Goal: Task Accomplishment & Management: Manage account settings

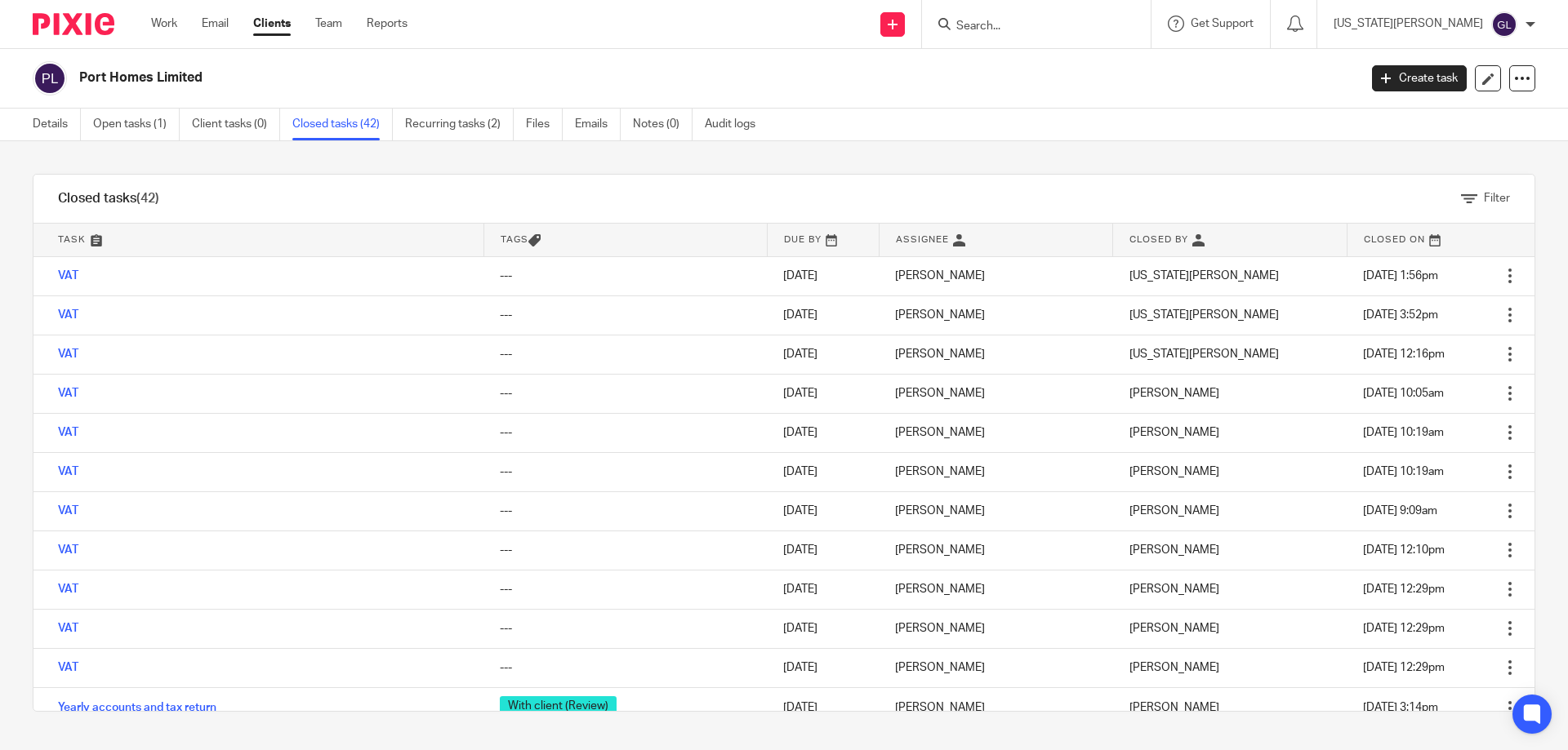
click at [1077, 35] on form at bounding box center [1041, 24] width 174 height 21
drag, startPoint x: 1084, startPoint y: 21, endPoint x: 1095, endPoint y: 71, distance: 51.2
click at [1095, 75] on body "Work Email Clients Team Reports Work Email Clients Team Reports Settings Send n…" at bounding box center [784, 375] width 1568 height 750
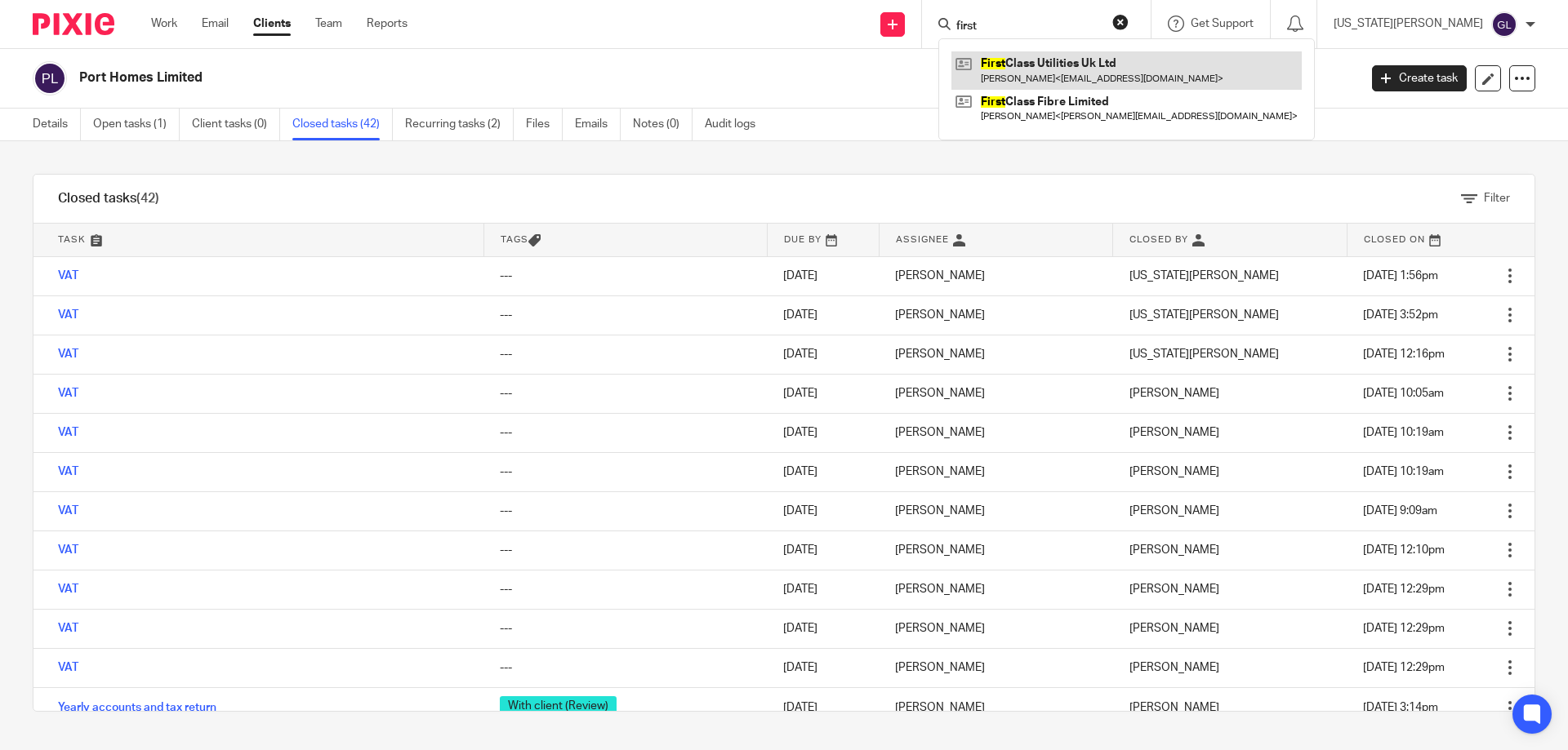
type input "first"
click at [1100, 76] on link at bounding box center [1127, 71] width 351 height 38
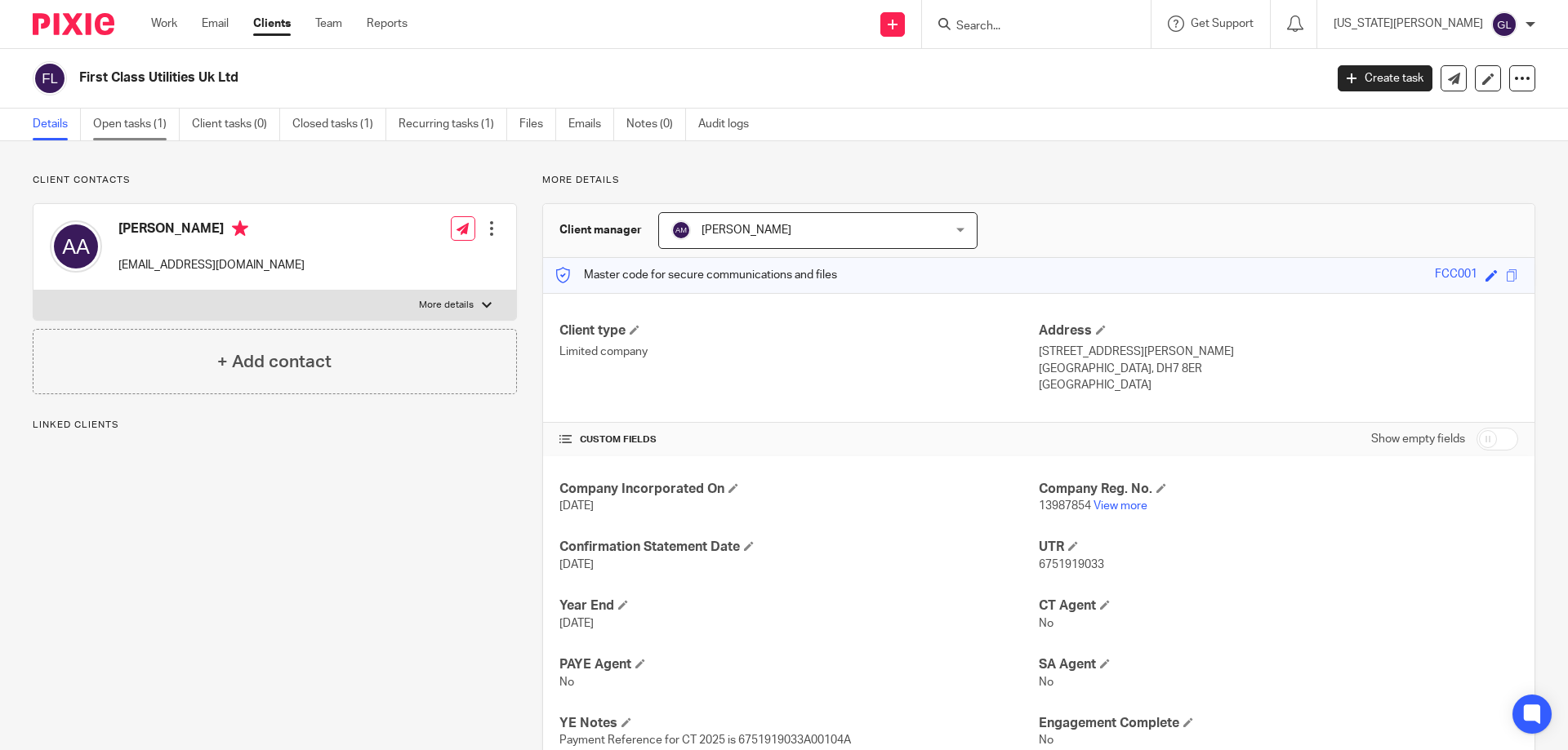
click at [152, 123] on link "Open tasks (1)" at bounding box center [136, 124] width 86 height 32
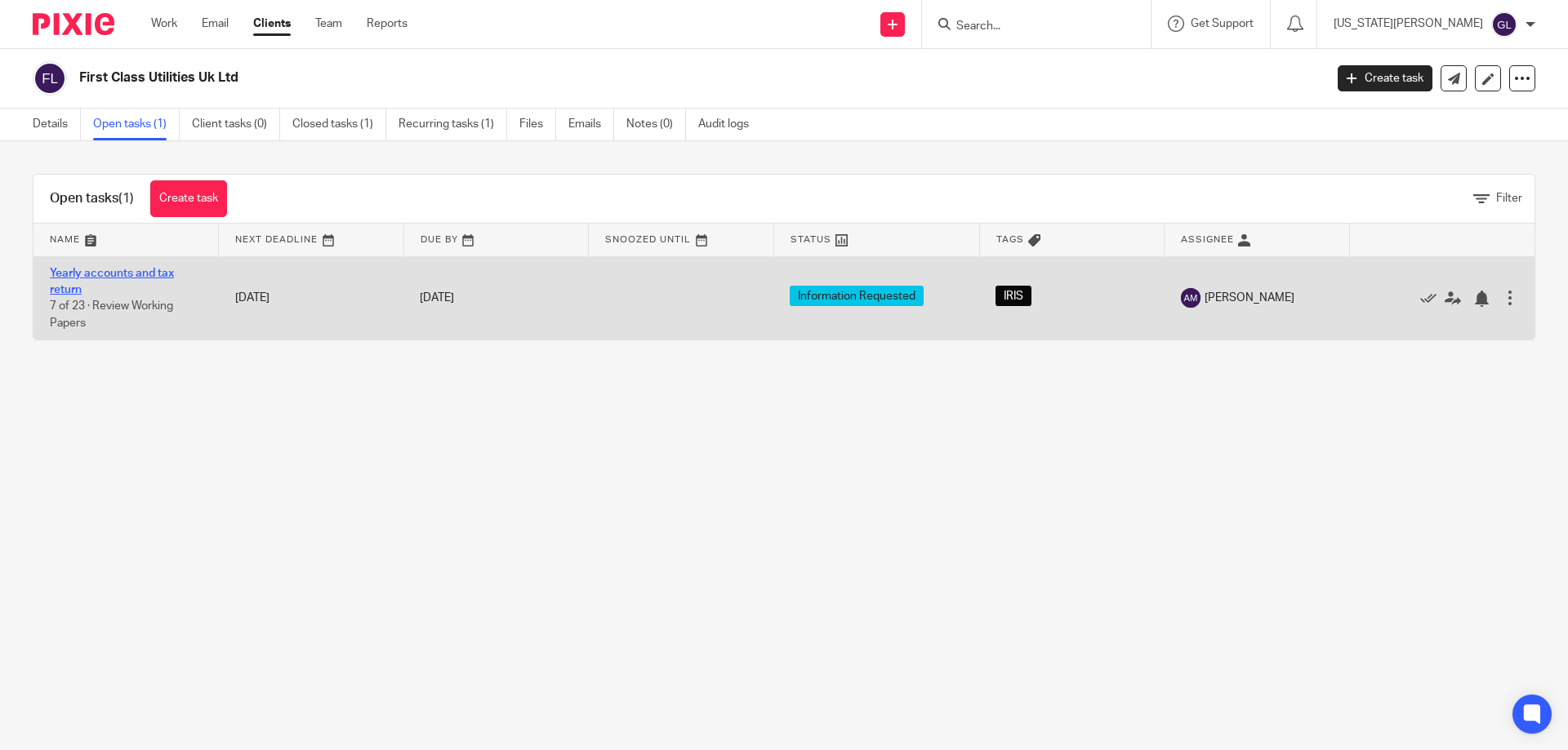
click at [135, 269] on link "Yearly accounts and tax return" at bounding box center [111, 282] width 124 height 28
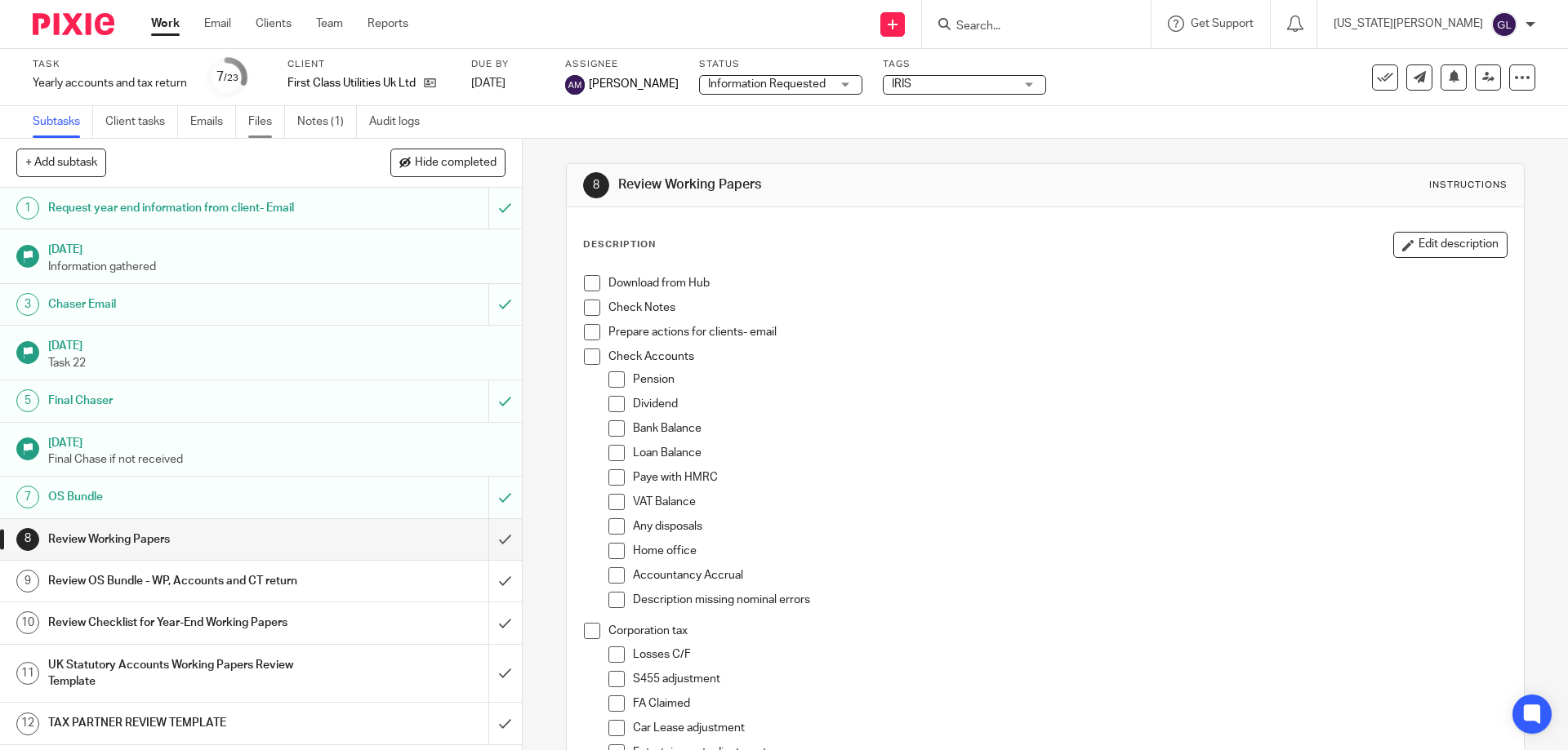
click at [266, 126] on link "Files" at bounding box center [266, 122] width 37 height 32
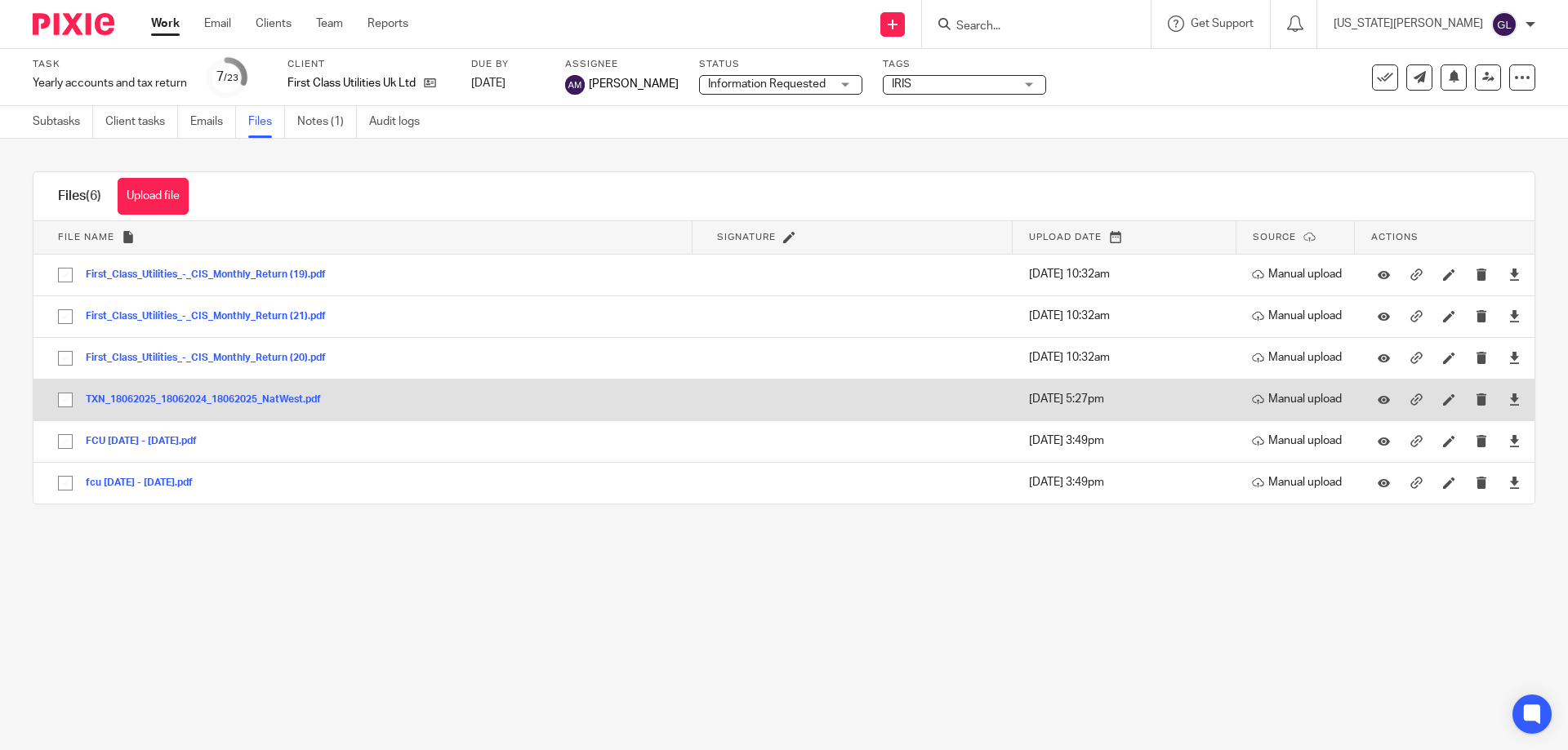
click at [236, 397] on button "TXN_18062025_18062024_18062025_NatWest.pdf" at bounding box center [209, 400] width 247 height 12
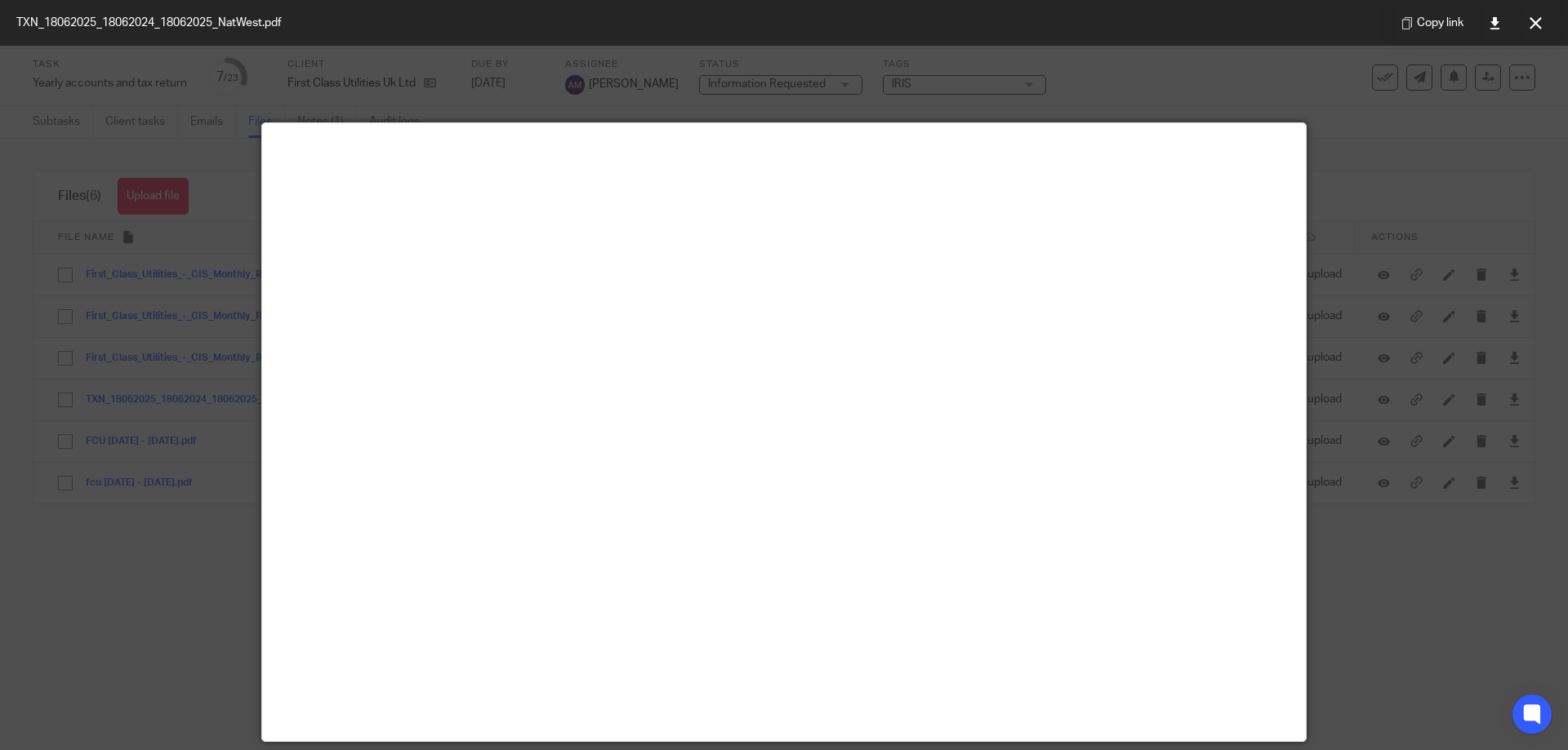
click at [1483, 163] on div at bounding box center [784, 375] width 1568 height 750
click at [1366, 585] on div at bounding box center [784, 375] width 1568 height 750
click at [1531, 18] on icon at bounding box center [1536, 23] width 12 height 12
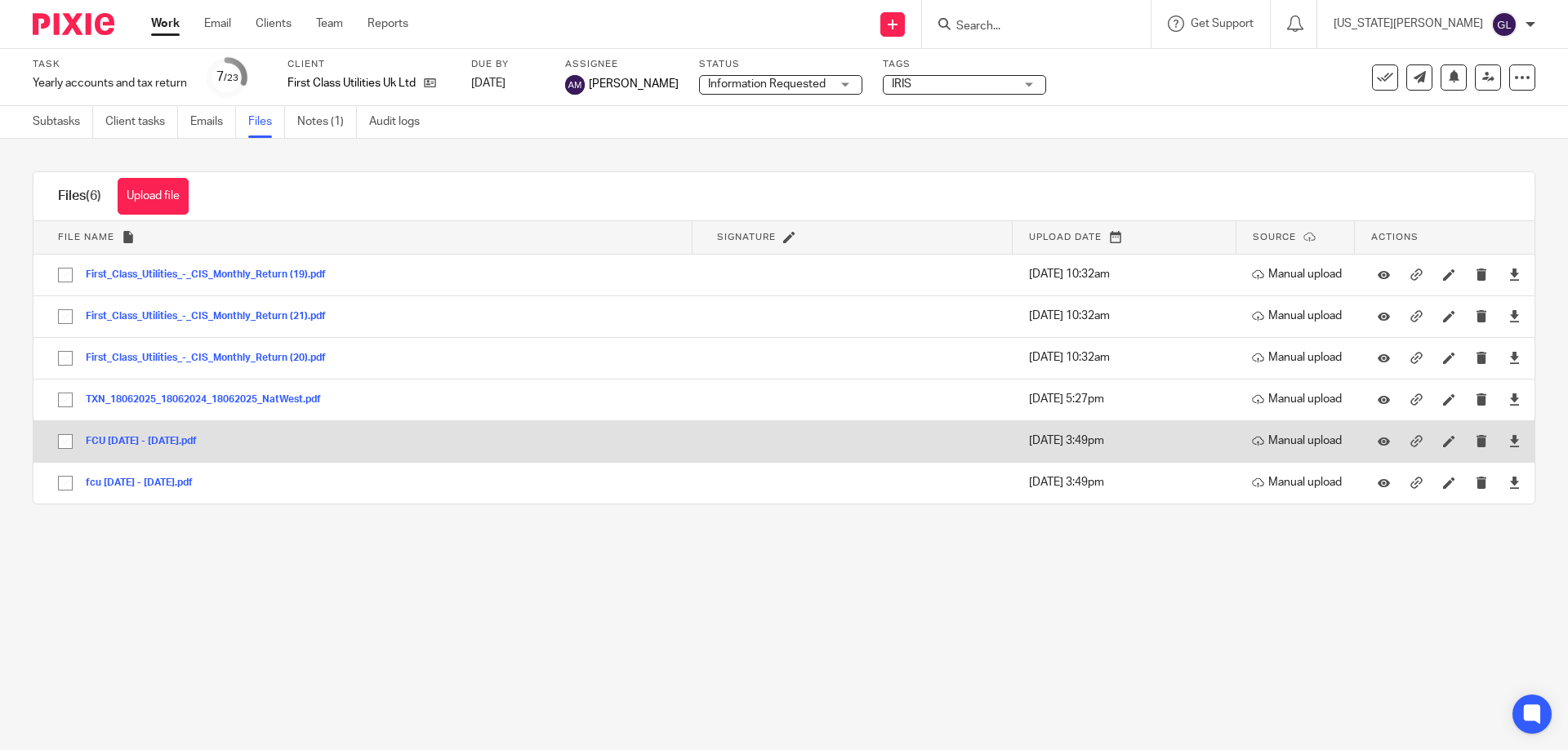
click at [192, 444] on button "FCU 01.04.24 - 31.10.24.pdf" at bounding box center [147, 442] width 123 height 12
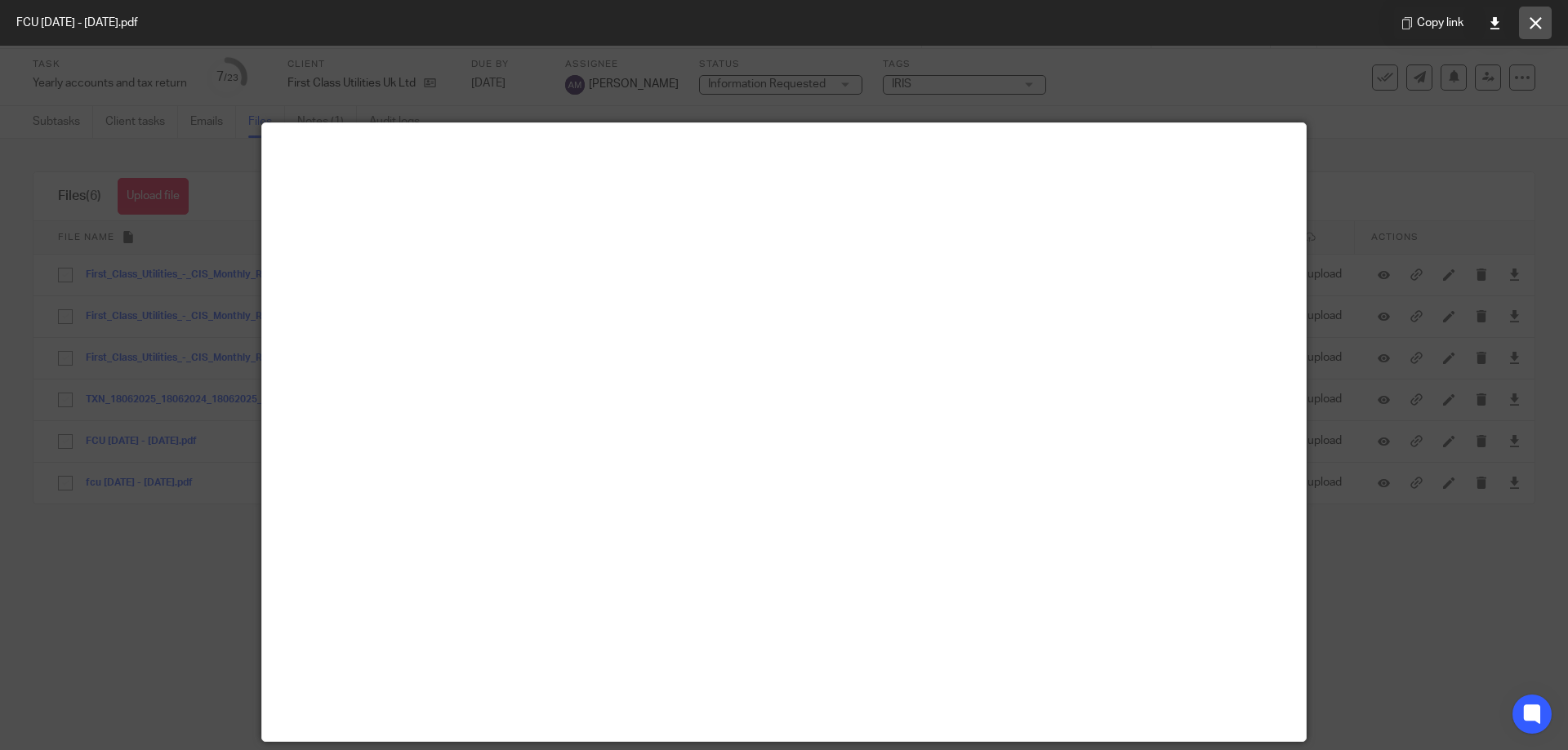
drag, startPoint x: 1532, startPoint y: 28, endPoint x: 1544, endPoint y: 44, distance: 20.0
click at [1533, 27] on icon at bounding box center [1536, 23] width 12 height 12
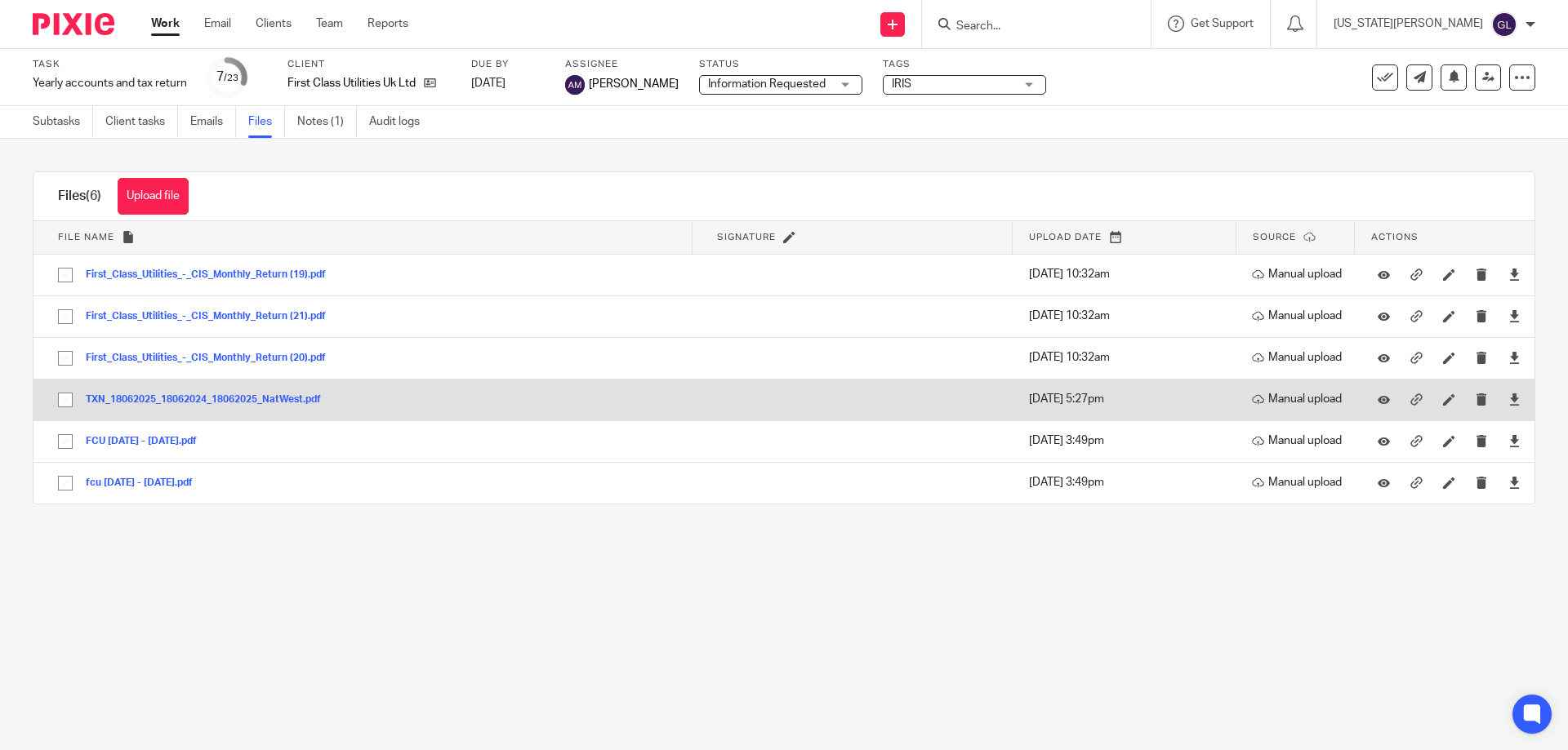
click at [268, 392] on div "TXN_18062025_18062024_18062025_NatWest.pdf" at bounding box center [209, 399] width 247 height 16
click at [268, 398] on button "TXN_18062025_18062024_18062025_NatWest.pdf" at bounding box center [209, 400] width 247 height 12
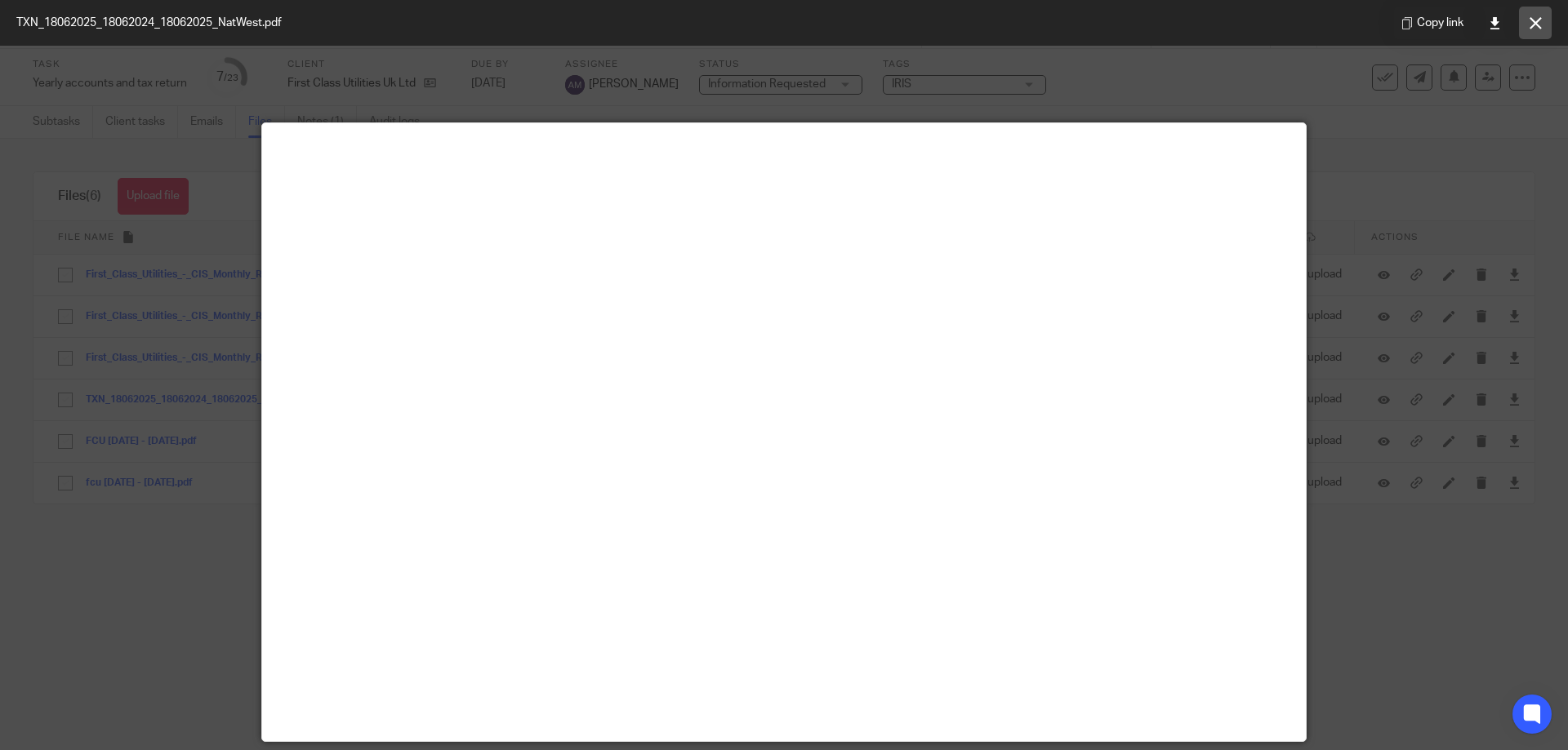
click at [1540, 17] on icon at bounding box center [1536, 23] width 12 height 12
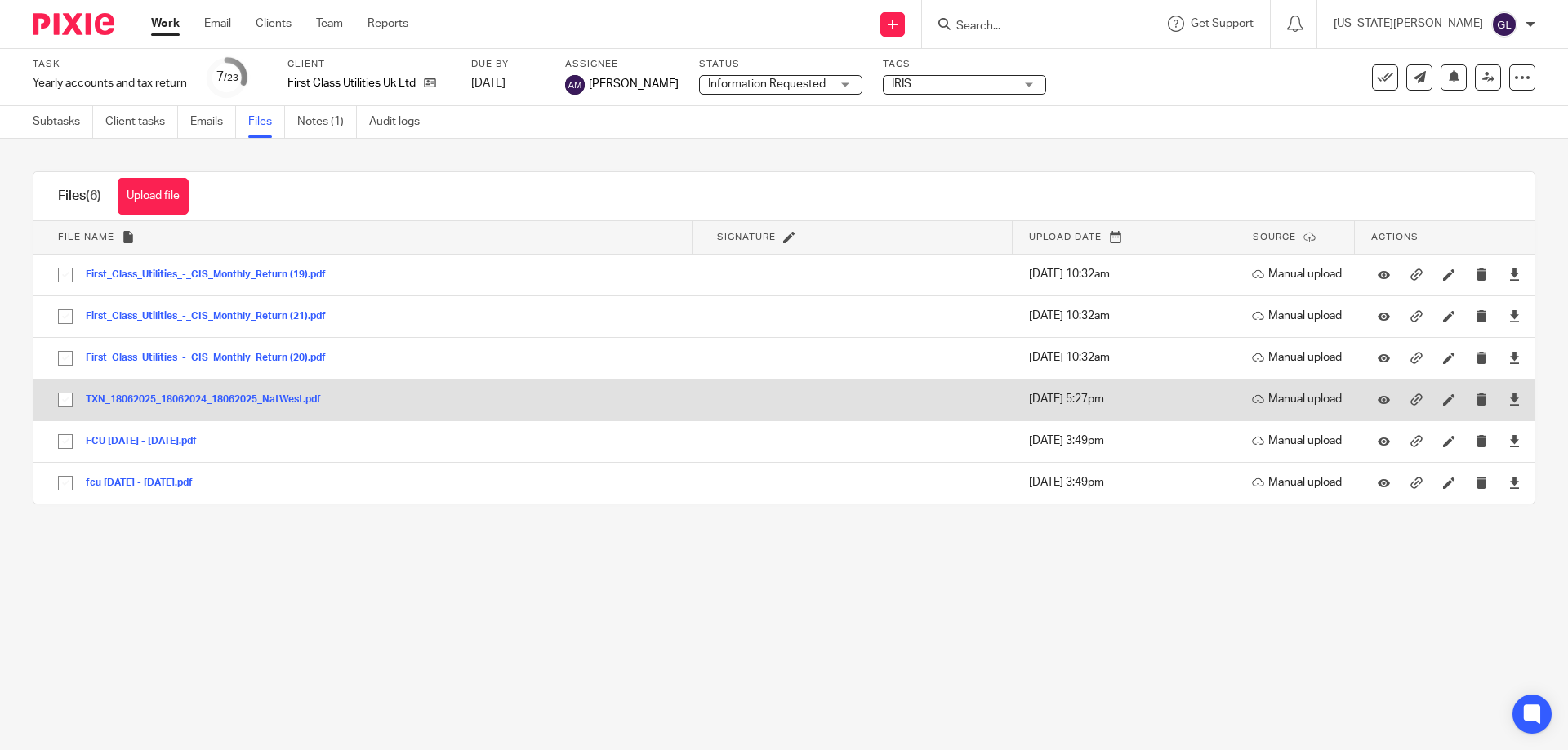
click at [273, 397] on button "TXN_18062025_18062024_18062025_NatWest.pdf" at bounding box center [209, 400] width 247 height 12
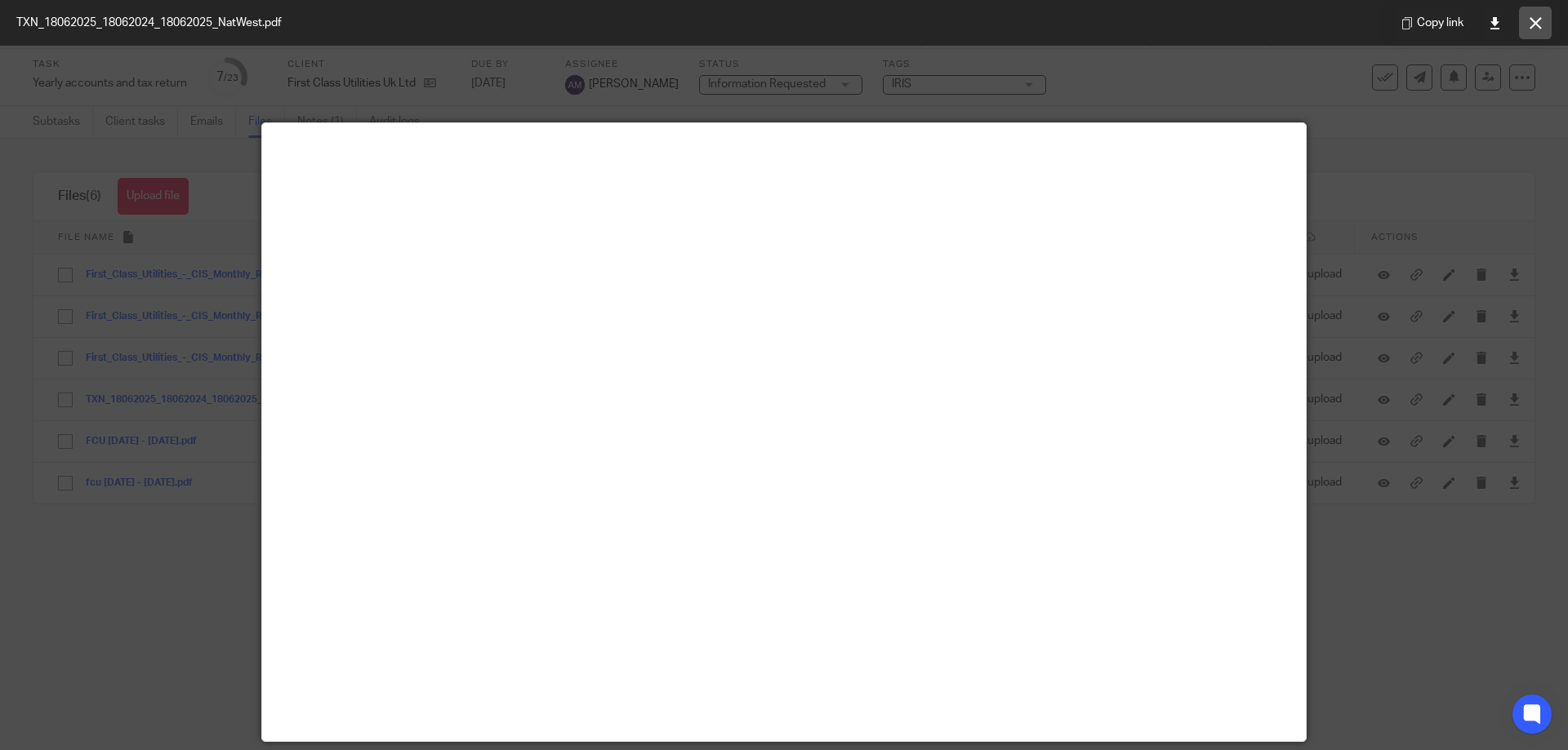
click at [1530, 18] on icon at bounding box center [1536, 23] width 12 height 12
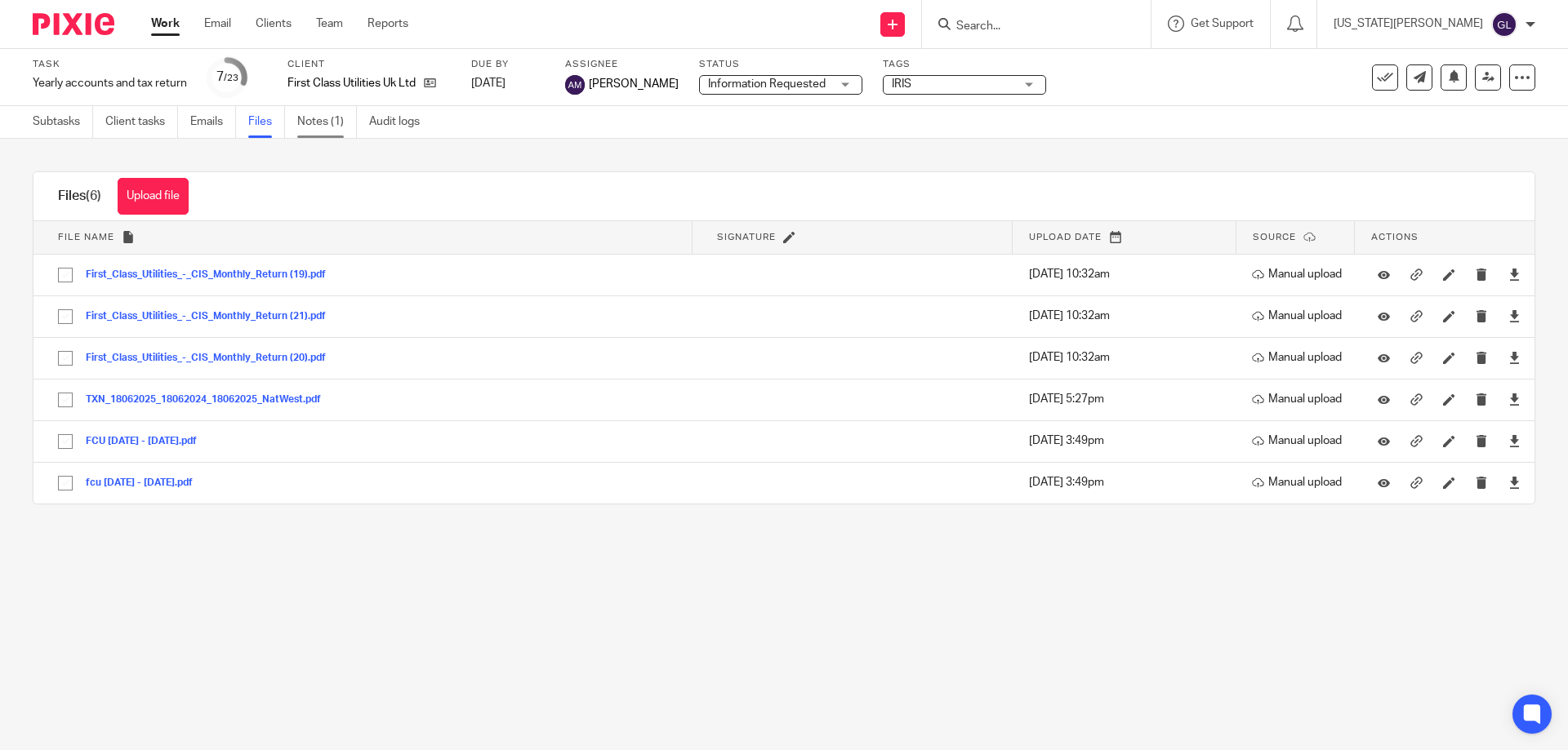
click at [347, 128] on link "Notes (1)" at bounding box center [327, 122] width 60 height 32
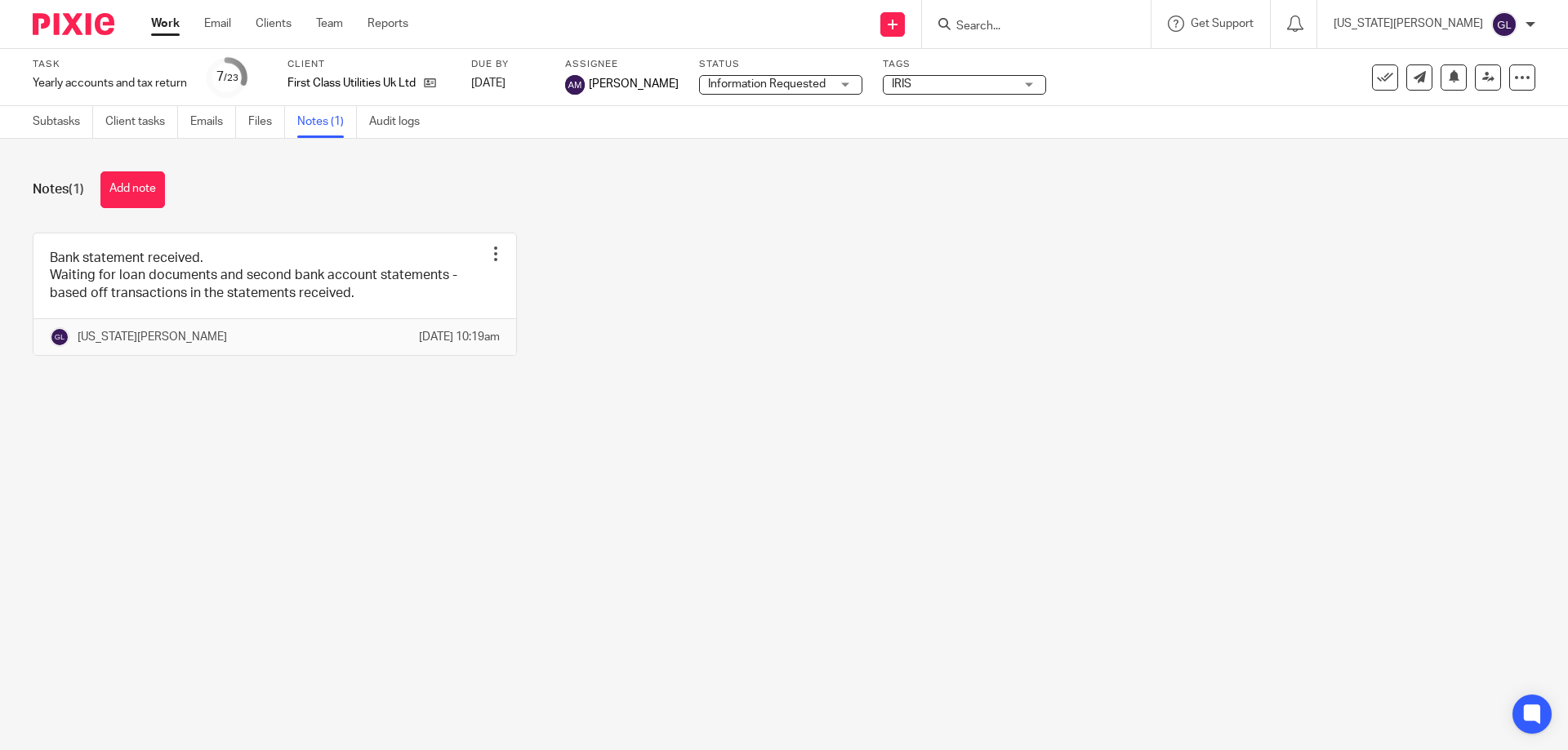
click at [659, 226] on div "Notes (1) Add note Bank statement received. Waiting for loan documents and seco…" at bounding box center [784, 276] width 1568 height 274
click at [214, 29] on link "Email" at bounding box center [218, 24] width 27 height 16
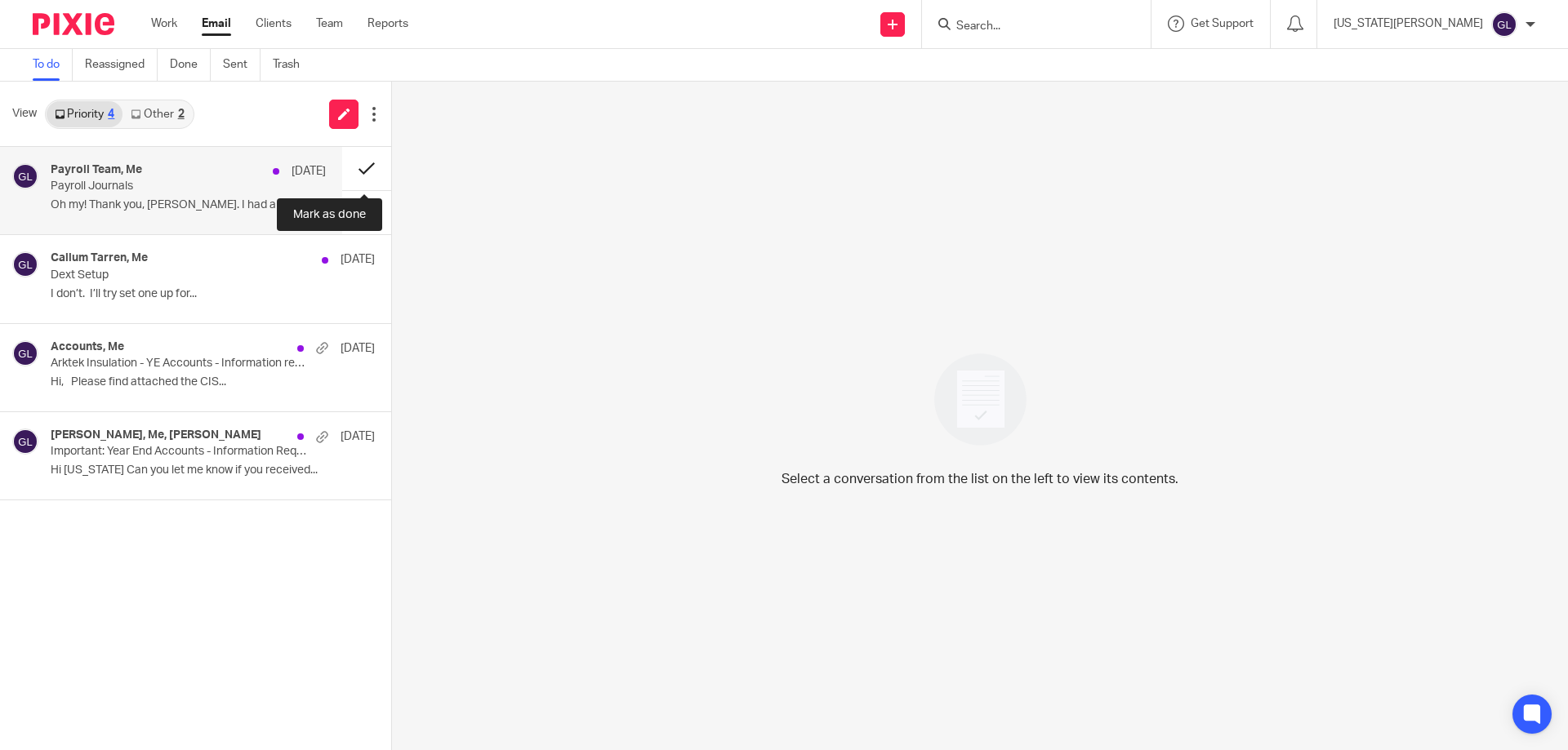
click at [363, 168] on button at bounding box center [366, 169] width 49 height 44
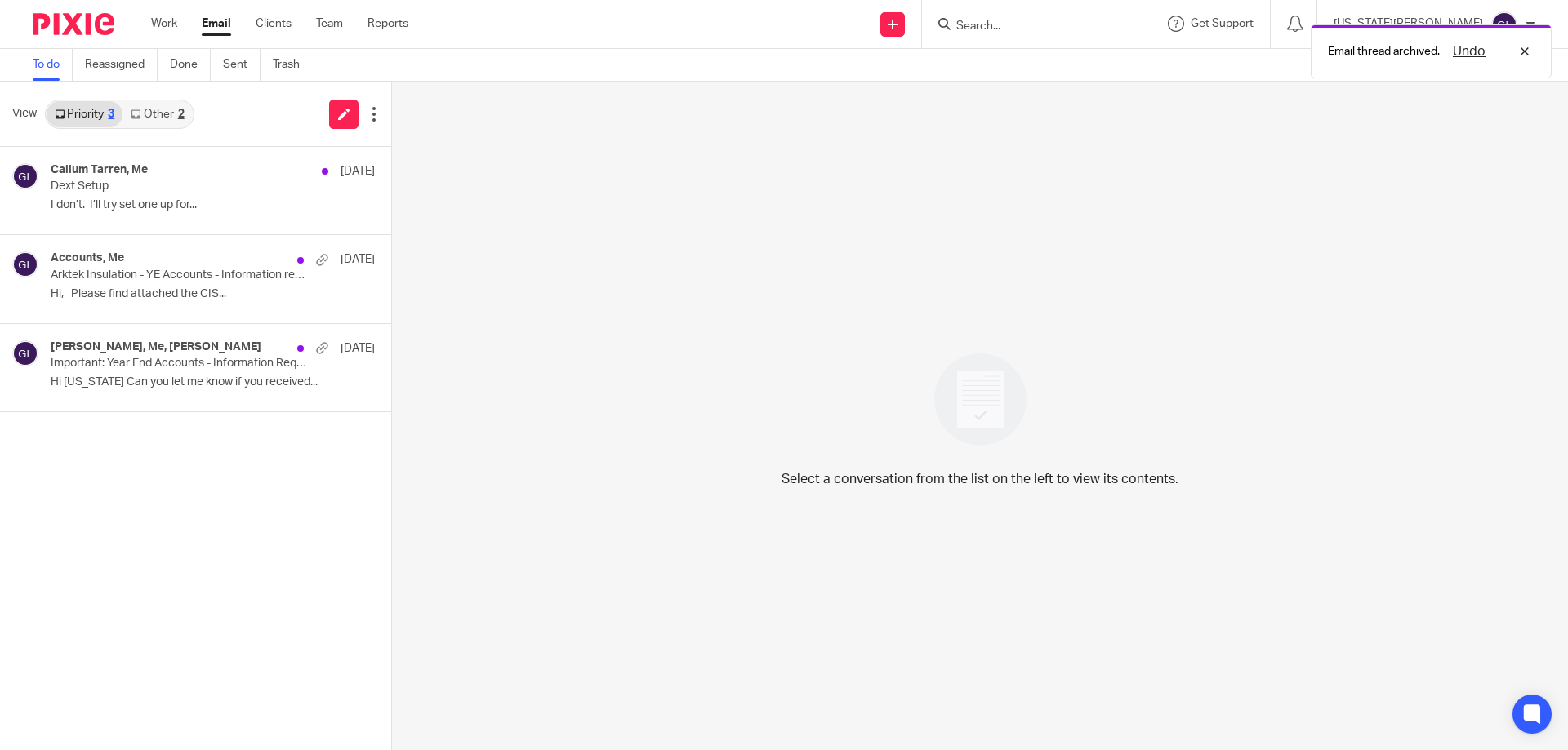
click at [163, 112] on link "Other 2" at bounding box center [157, 114] width 70 height 26
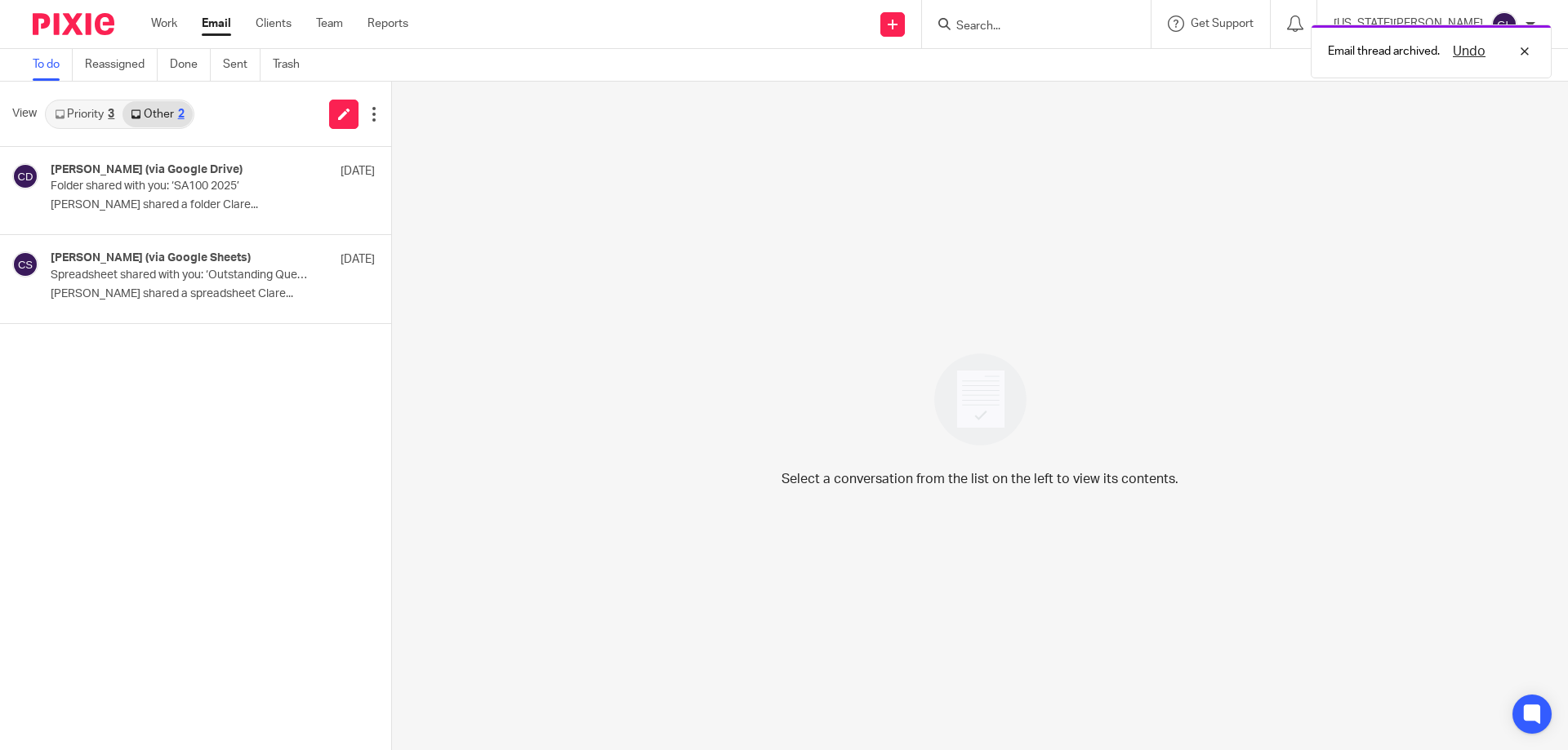
click at [83, 107] on link "Priority 3" at bounding box center [84, 114] width 76 height 26
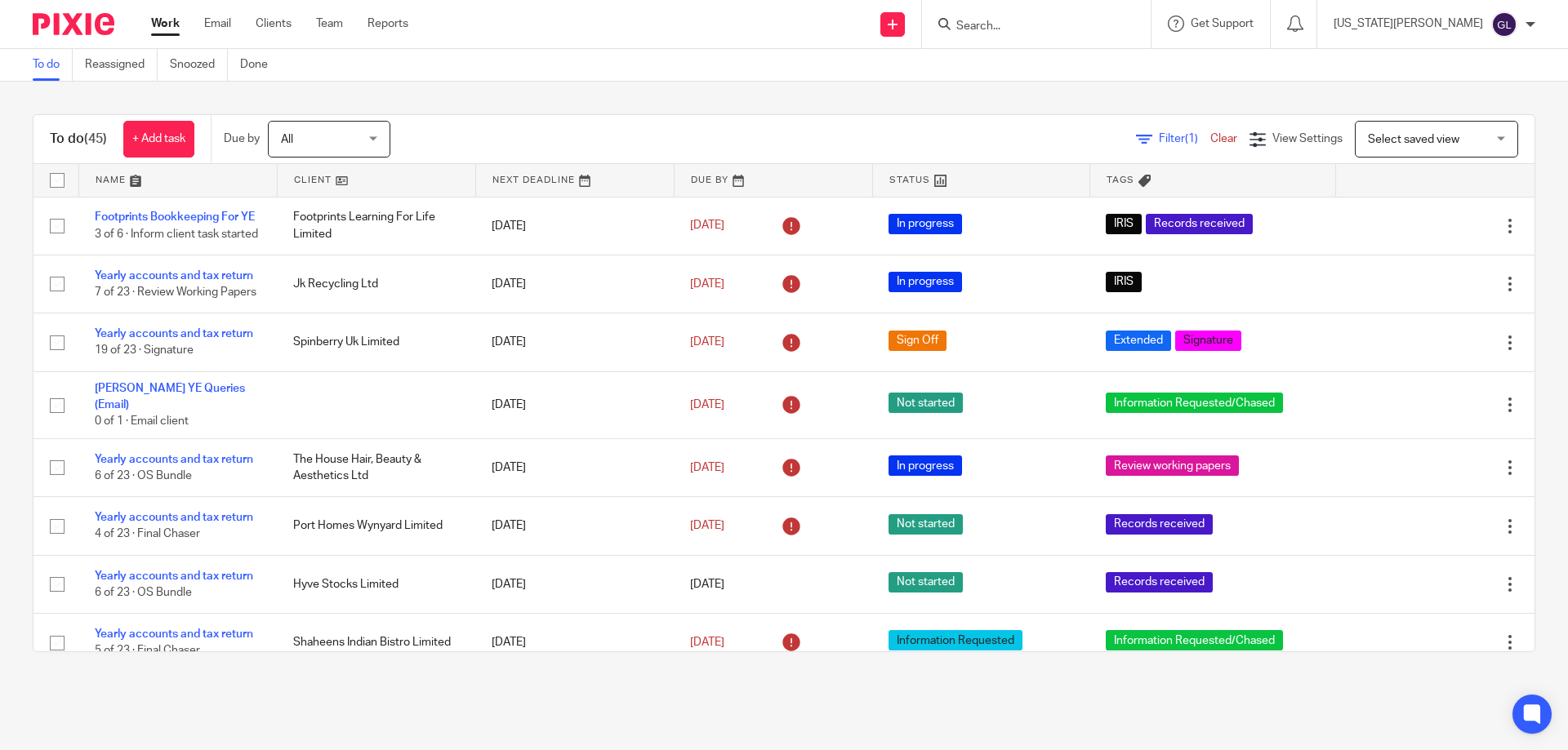
click at [614, 121] on div "Filter (1) Clear View Settings View Settings (1) Filters Clear Save Manage save…" at bounding box center [977, 139] width 1116 height 37
click at [620, 95] on div "To do (45) + Add task Due by All All Today Tomorrow This week Next week This mo…" at bounding box center [784, 382] width 1568 height 603
